Goal: Information Seeking & Learning: Learn about a topic

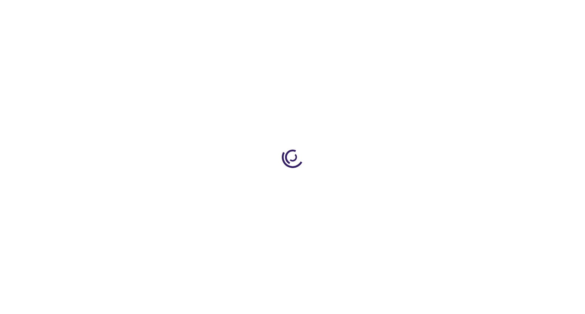
type input "0"
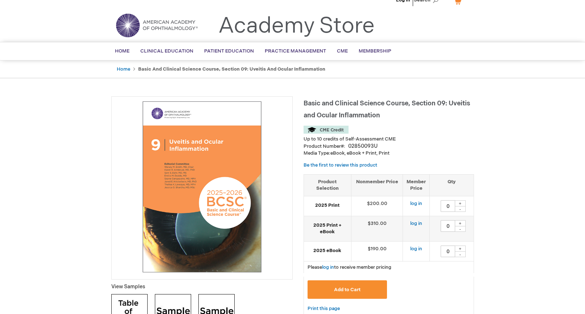
scroll to position [36, 0]
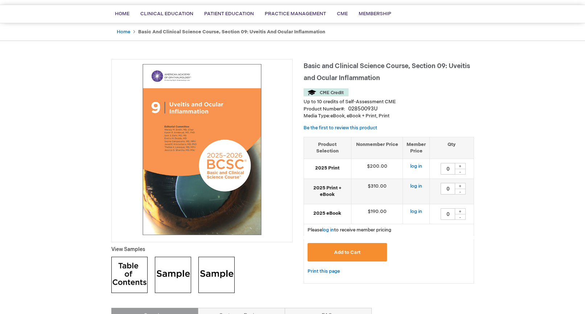
scroll to position [231, 0]
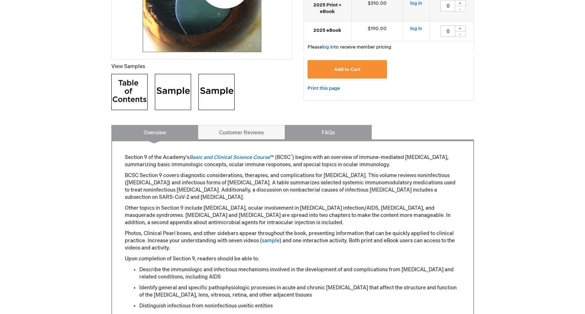
click at [337, 134] on link "FAQs" at bounding box center [328, 132] width 87 height 15
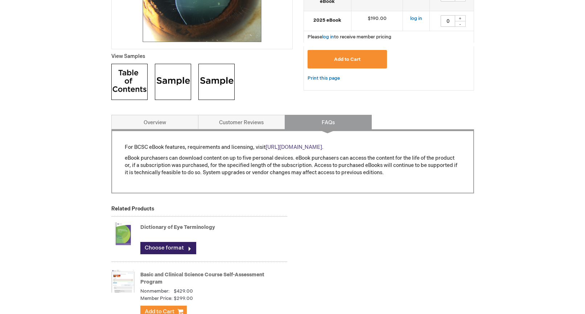
scroll to position [272, 0]
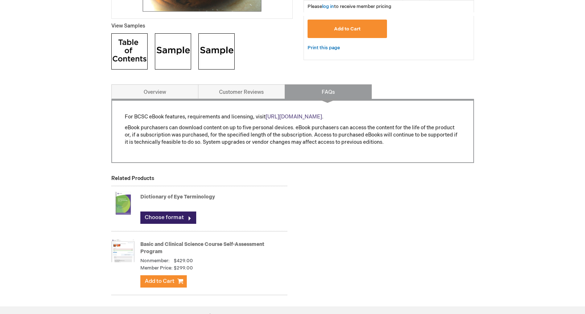
click at [291, 115] on link "https://store.aao.org/ebooks" at bounding box center [293, 117] width 57 height 6
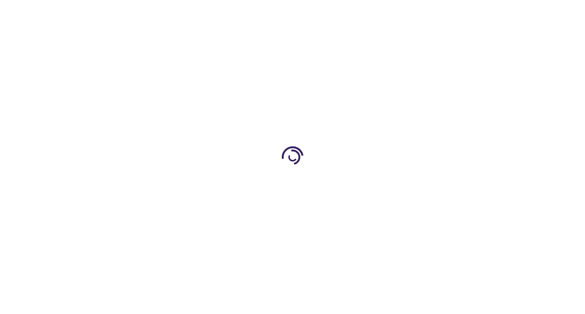
type input "0"
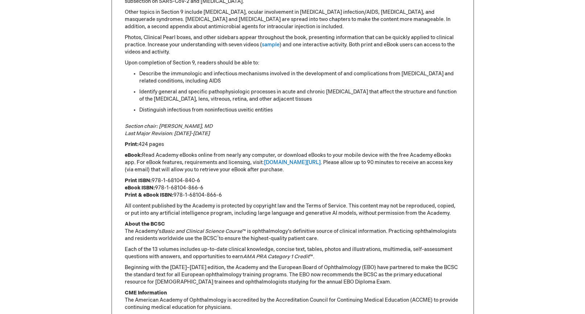
scroll to position [467, 0]
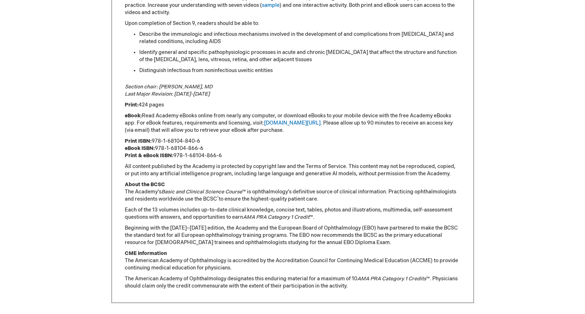
drag, startPoint x: 175, startPoint y: 148, endPoint x: 222, endPoint y: 148, distance: 46.8
click at [222, 148] on p "Print ISBN: 978-1-68104-840-6 eBook ISBN: 978-1-68104-866-6 Print & eBook ISBN:…" at bounding box center [293, 149] width 336 height 22
copy p "978-1-68104-866-6"
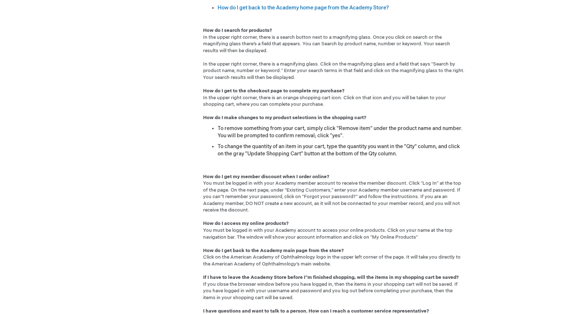
scroll to position [6, 0]
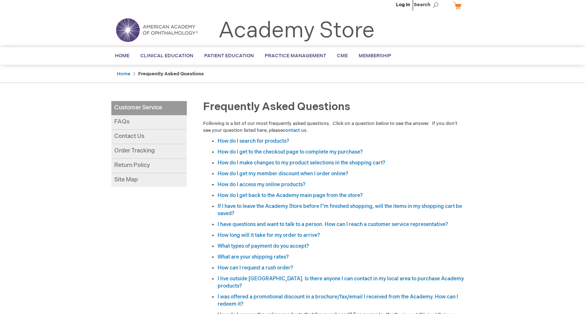
click at [134, 122] on link "FAQs" at bounding box center [148, 122] width 75 height 15
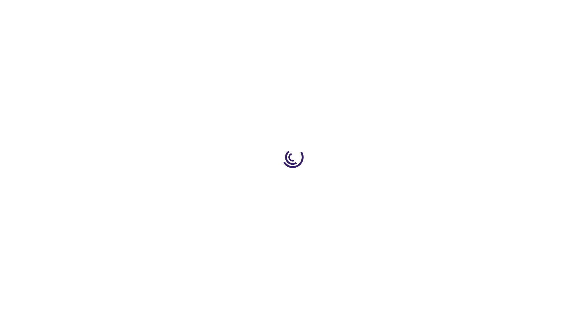
type input "0"
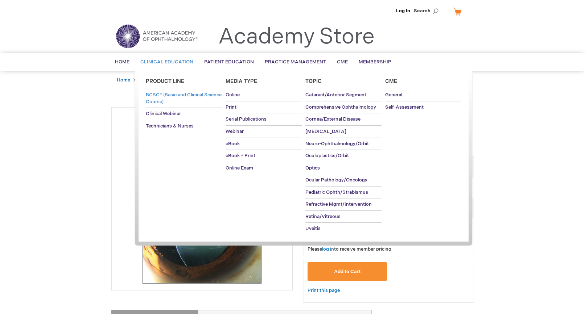
drag, startPoint x: 200, startPoint y: 103, endPoint x: 147, endPoint y: 94, distance: 53.7
click at [147, 94] on link "BCSC® (Basic and Clinical Science Course)" at bounding box center [184, 98] width 76 height 18
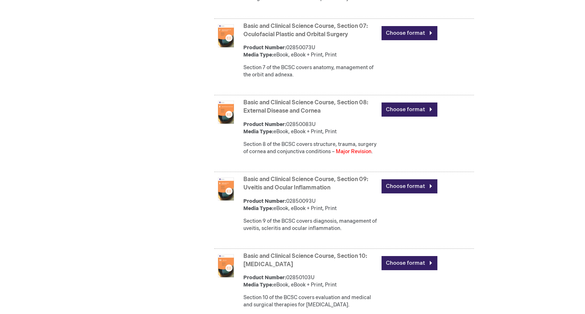
scroll to position [885, 0]
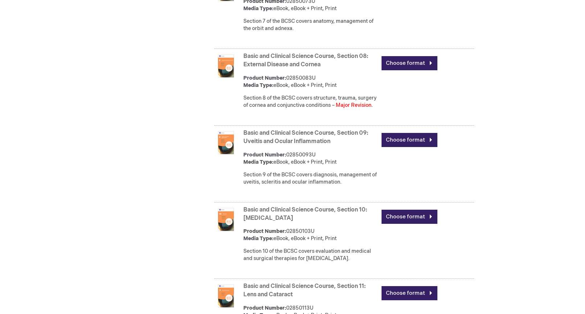
click at [296, 145] on link "Basic and Clinical Science Course, Section 09: Uveitis and Ocular Inflammation" at bounding box center [305, 137] width 125 height 15
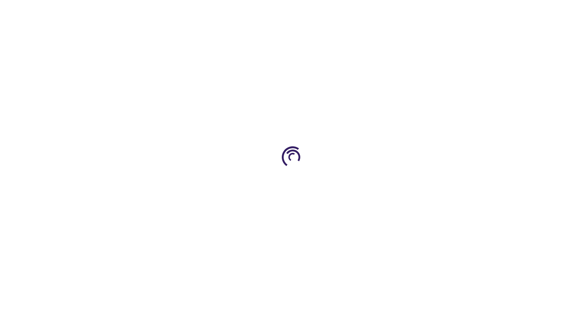
type input "0"
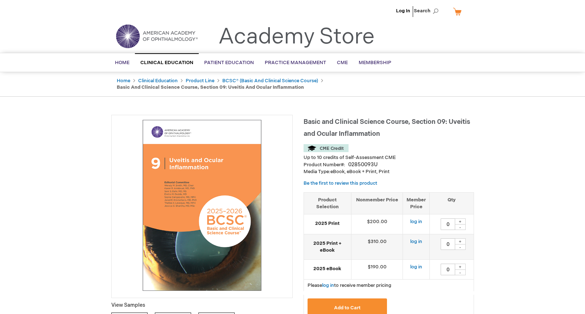
scroll to position [9, 0]
